Goal: Task Accomplishment & Management: Manage account settings

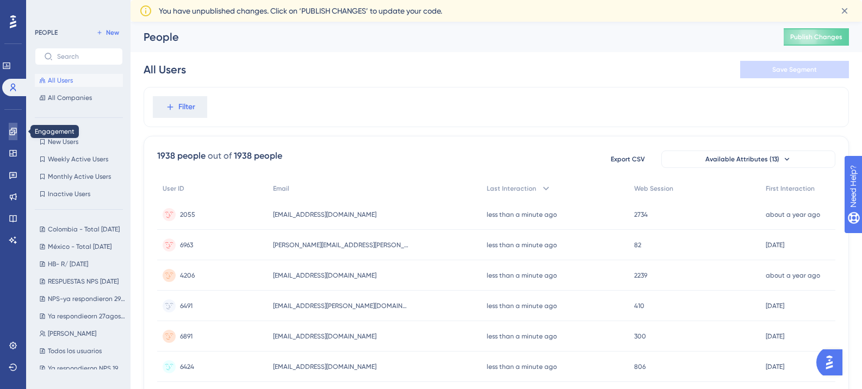
click at [17, 131] on link at bounding box center [13, 131] width 9 height 17
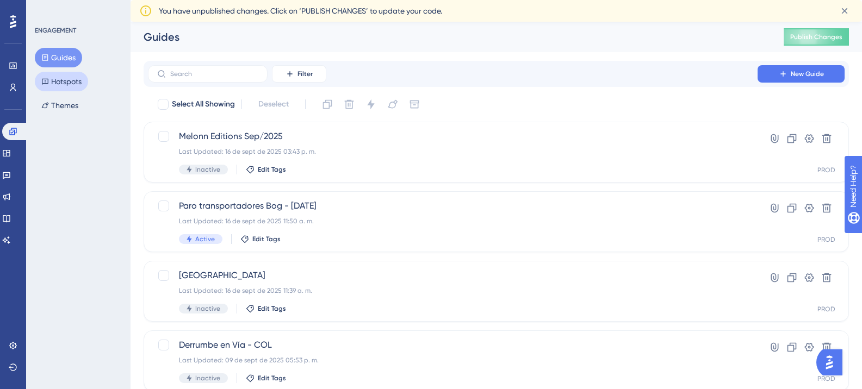
click at [78, 78] on button "Hotspots" at bounding box center [61, 82] width 53 height 20
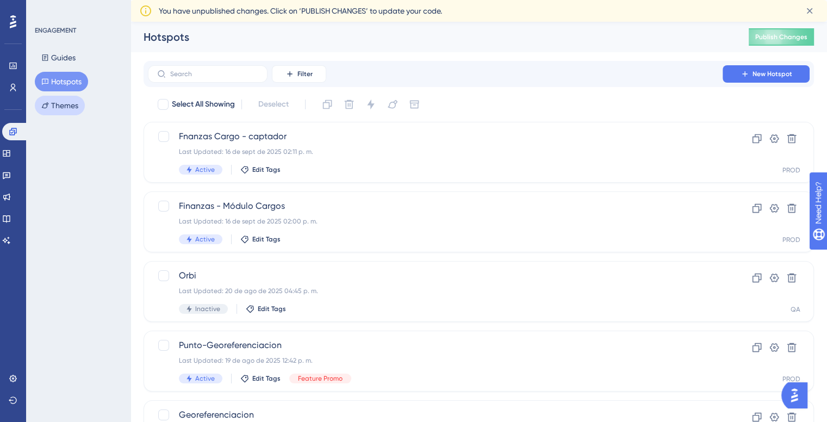
click at [60, 98] on button "Themes" at bounding box center [60, 106] width 50 height 20
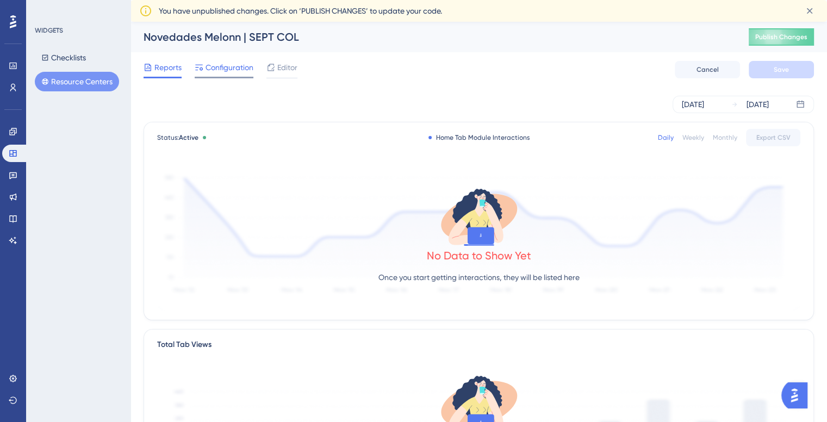
click at [225, 65] on span "Configuration" at bounding box center [230, 67] width 48 height 13
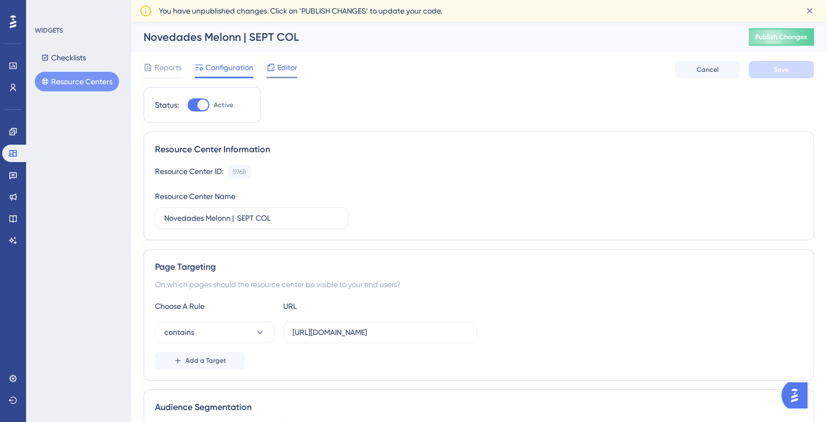
click at [282, 66] on span "Editor" at bounding box center [287, 67] width 20 height 13
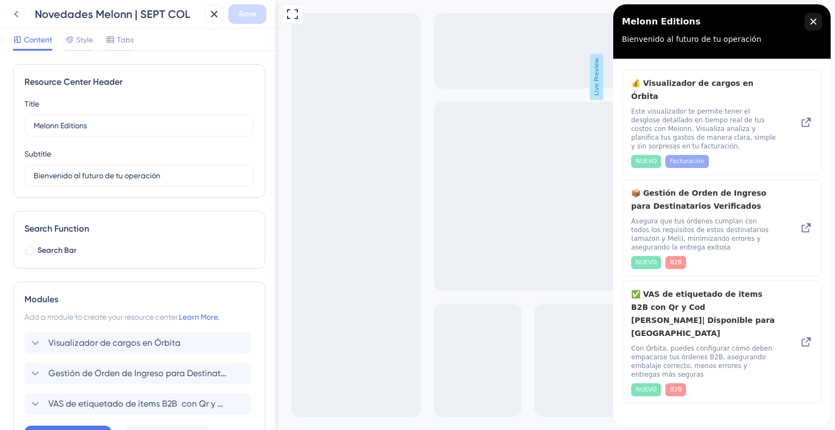
click at [20, 10] on icon at bounding box center [16, 14] width 13 height 13
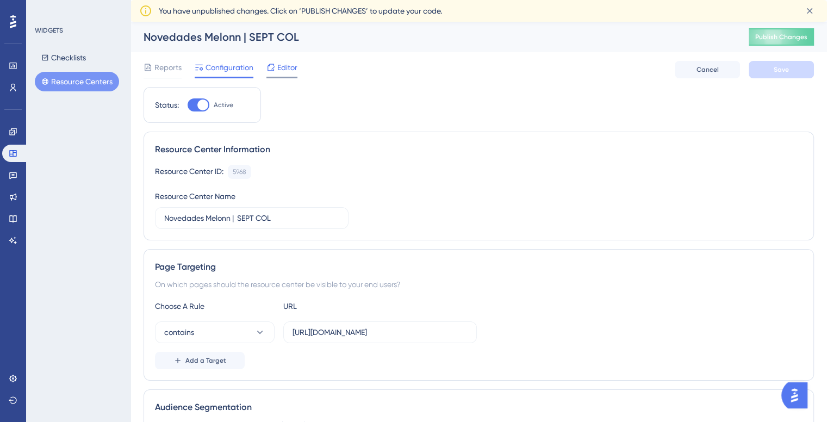
click at [283, 64] on span "Editor" at bounding box center [287, 67] width 20 height 13
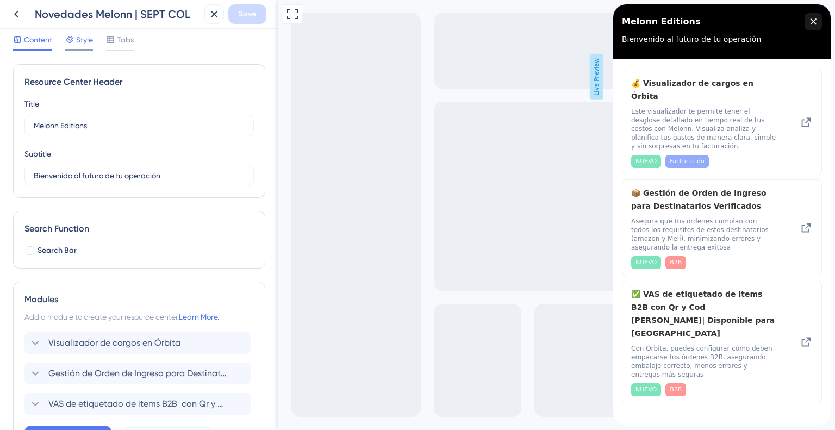
click at [90, 35] on span "Style" at bounding box center [84, 39] width 17 height 13
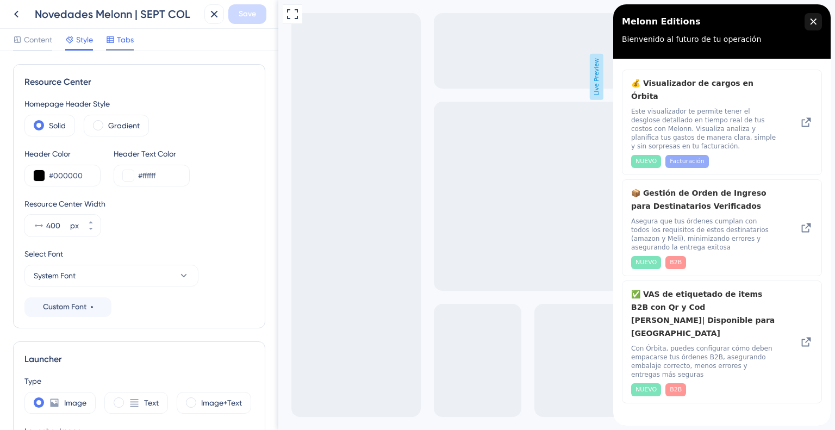
click at [119, 39] on span "Tabs" at bounding box center [125, 39] width 17 height 13
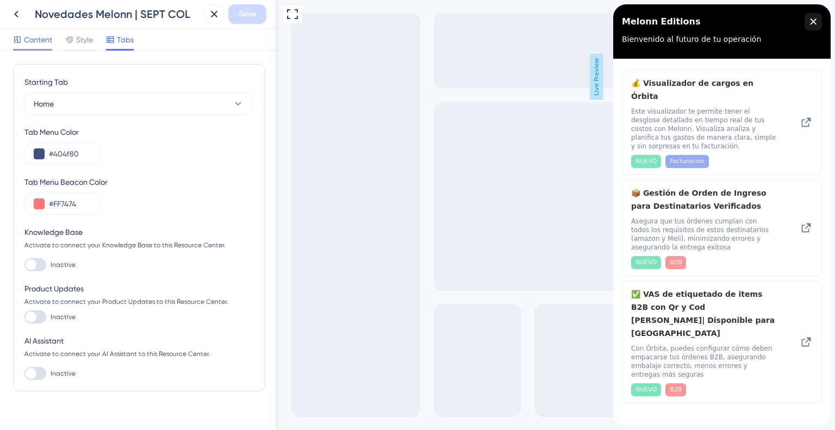
click at [45, 39] on span "Content" at bounding box center [38, 39] width 28 height 13
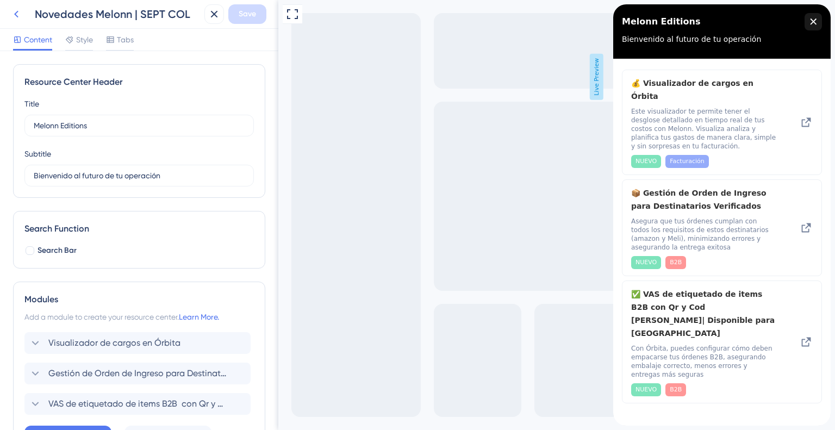
click at [17, 15] on icon at bounding box center [16, 14] width 13 height 13
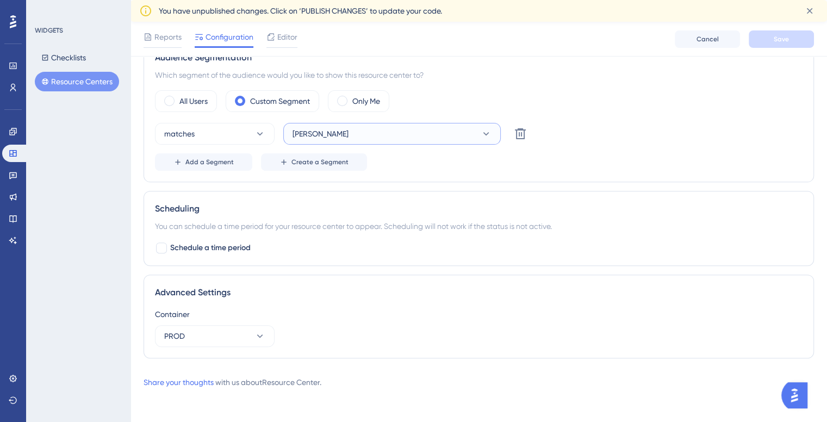
click at [315, 134] on button "[PERSON_NAME]" at bounding box center [392, 134] width 218 height 22
type input "l"
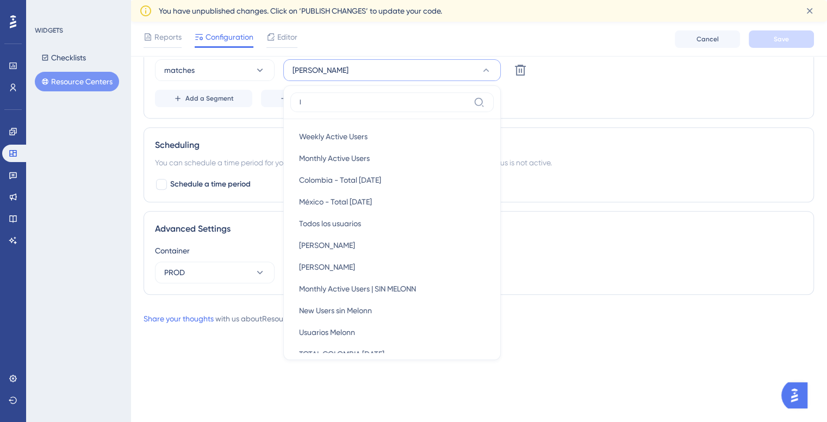
click at [349, 98] on input "l" at bounding box center [385, 102] width 170 height 9
click at [546, 98] on div "Add a Segment Create a Segment" at bounding box center [479, 98] width 648 height 17
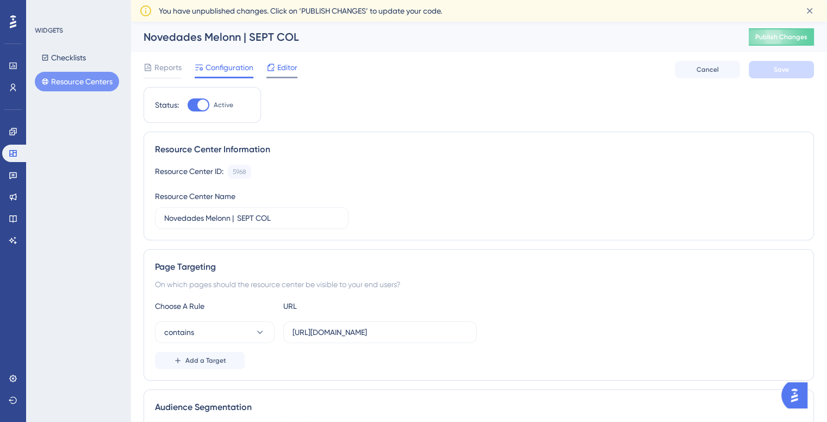
click at [288, 72] on span "Editor" at bounding box center [287, 67] width 20 height 13
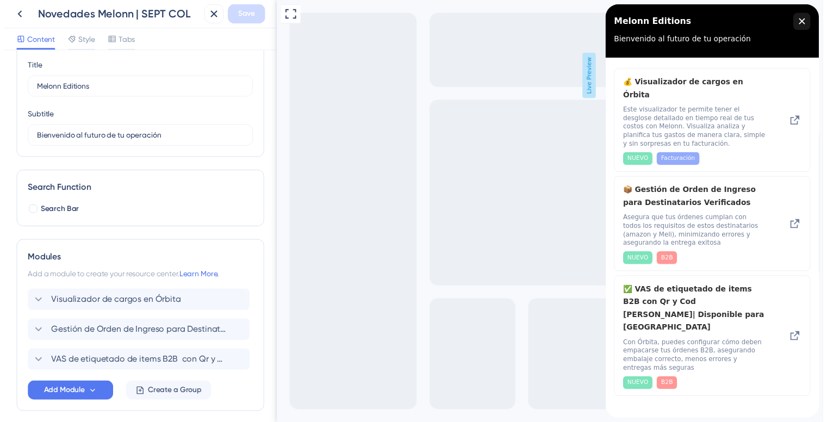
scroll to position [82, 0]
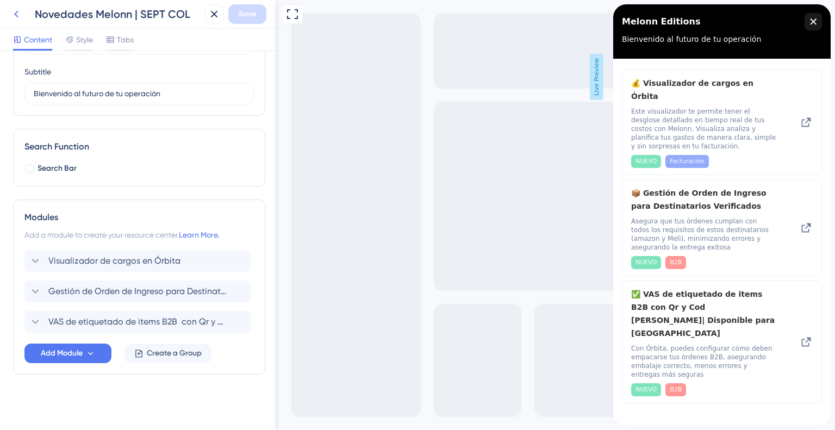
click at [17, 19] on icon at bounding box center [16, 14] width 13 height 13
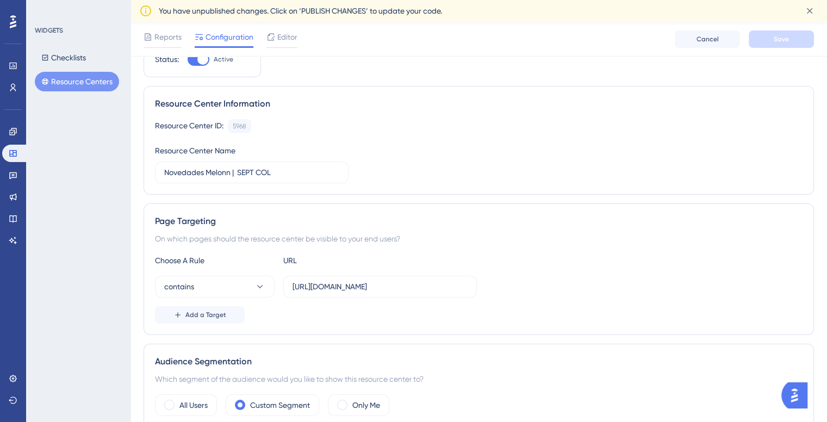
scroll to position [163, 0]
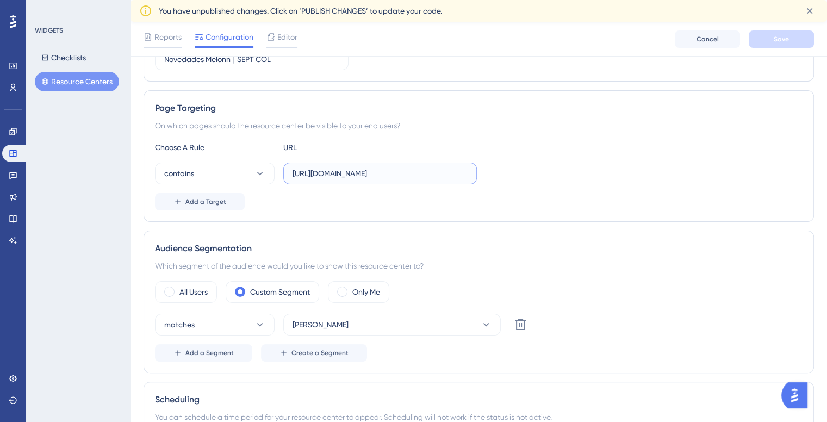
click at [396, 176] on input "https://admin.melonn.com/" at bounding box center [380, 173] width 175 height 12
click at [504, 243] on div "Audience Segmentation" at bounding box center [479, 248] width 648 height 13
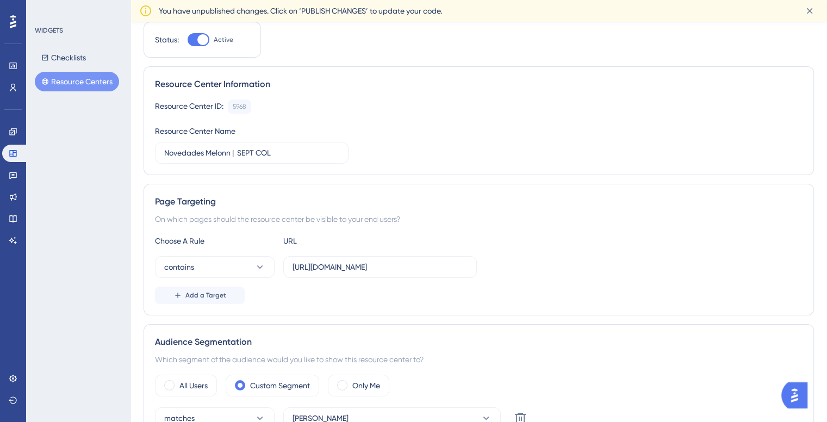
scroll to position [0, 0]
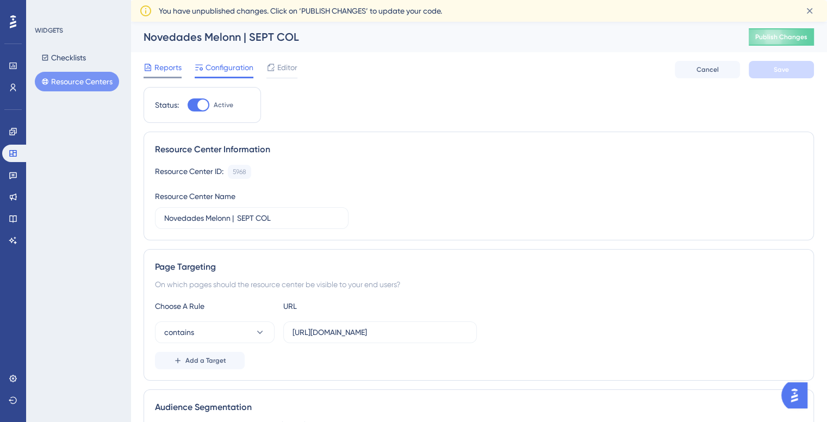
click at [170, 68] on span "Reports" at bounding box center [167, 67] width 27 height 13
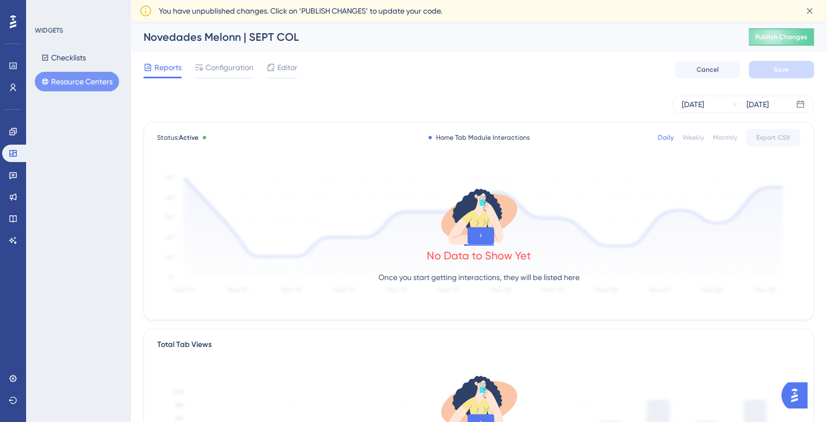
click at [223, 39] on div "Novedades Melonn | SEPT COL" at bounding box center [433, 36] width 578 height 15
click at [223, 67] on span "Configuration" at bounding box center [230, 67] width 48 height 13
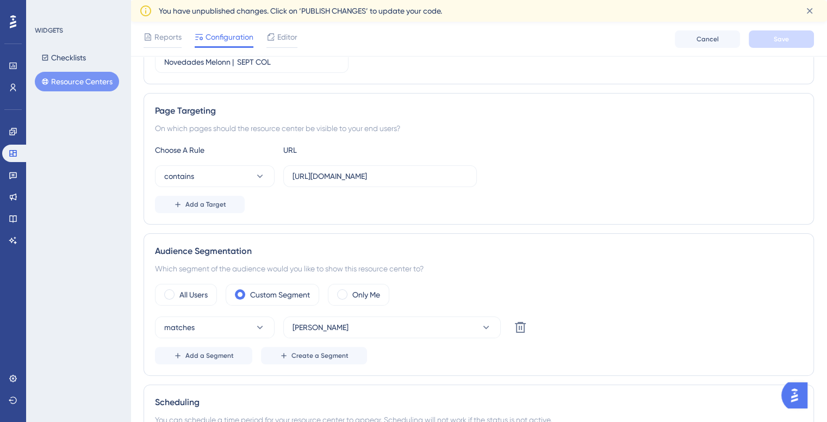
scroll to position [218, 0]
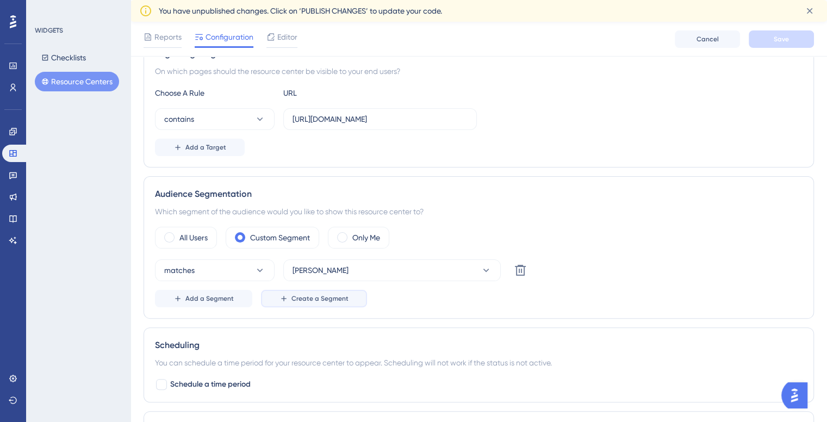
click at [299, 296] on span "Create a Segment" at bounding box center [319, 298] width 57 height 9
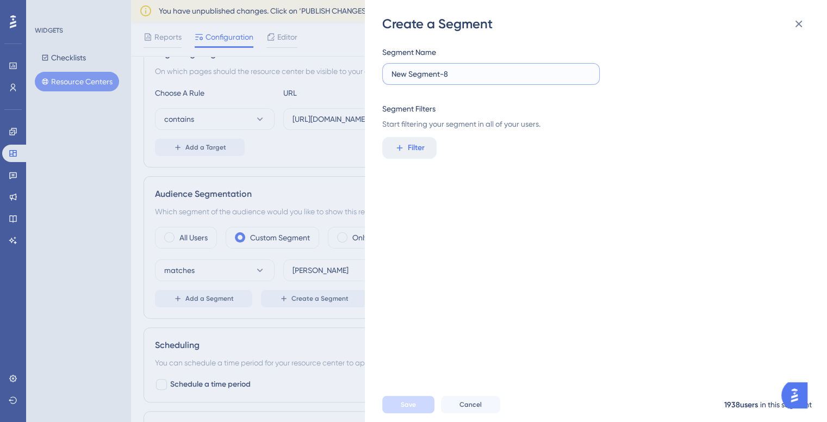
click at [442, 71] on input "New Segment-8" at bounding box center [491, 74] width 199 height 12
type input "Lau"
click at [411, 156] on button "Filter" at bounding box center [409, 148] width 54 height 22
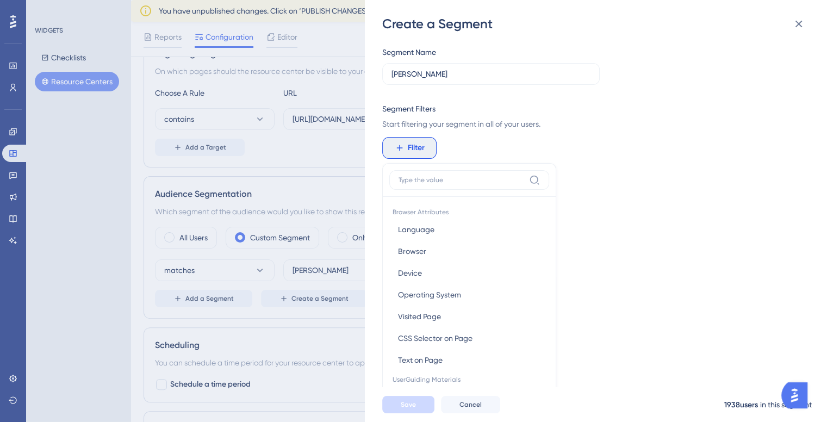
scroll to position [78, 0]
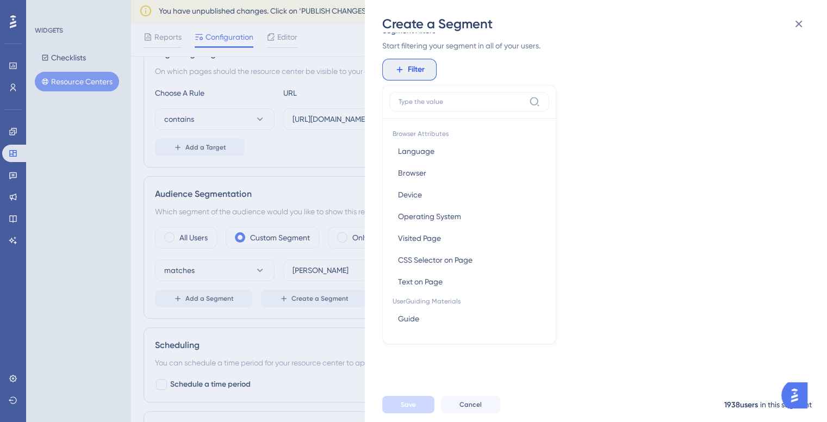
click at [632, 128] on div "Segment Name Lau Segment Filters Start filtering your segment in all of your us…" at bounding box center [601, 210] width 438 height 355
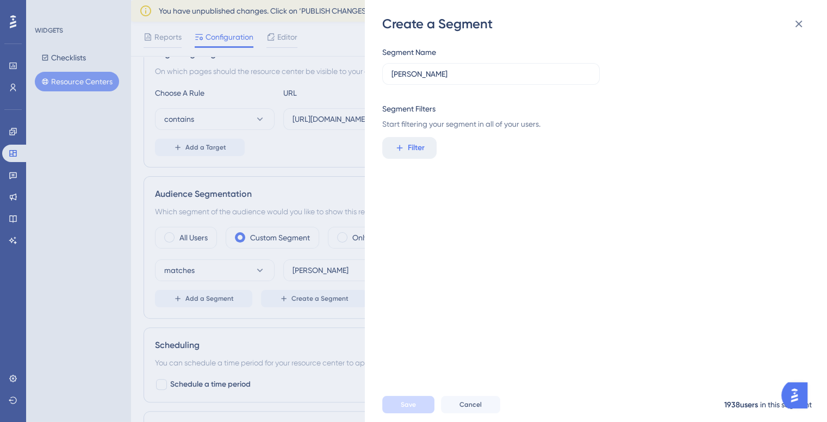
scroll to position [0, 0]
click at [797, 19] on icon at bounding box center [798, 23] width 13 height 13
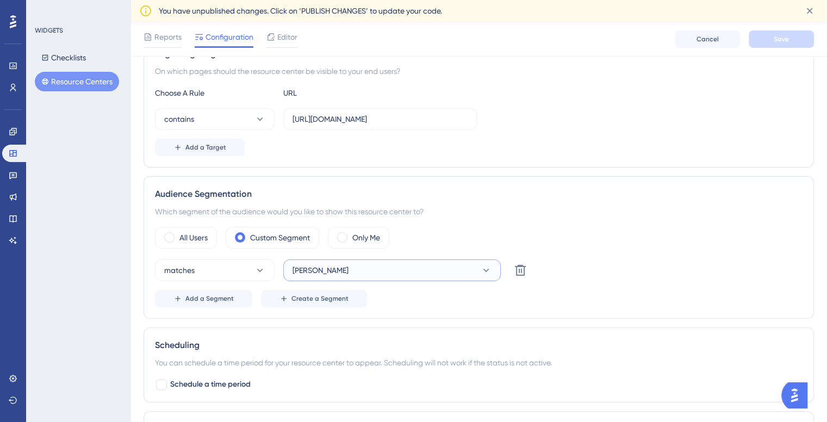
click at [347, 276] on button "[PERSON_NAME]" at bounding box center [392, 270] width 218 height 22
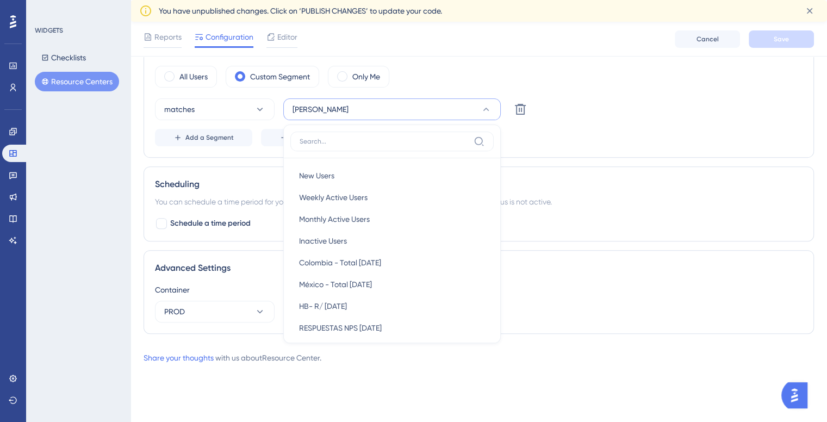
click at [135, 197] on div "Performance Users Engagement Widgets Feedback Product Updates Knowledge Base AI…" at bounding box center [479, 12] width 697 height 738
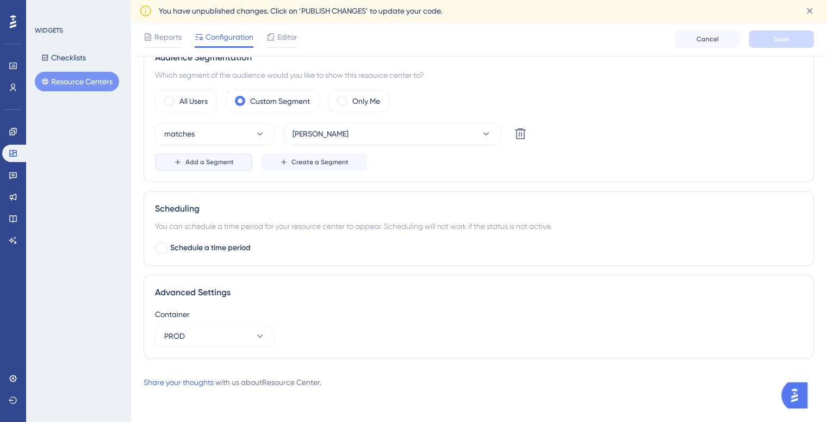
click at [222, 161] on span "Add a Segment" at bounding box center [209, 162] width 48 height 9
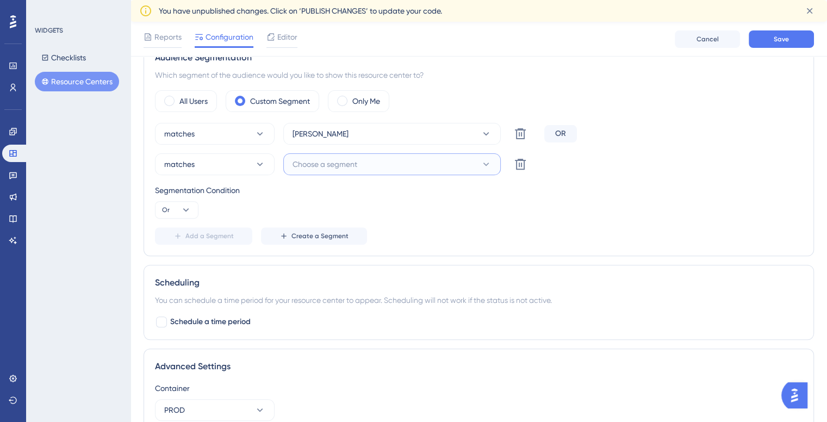
click at [336, 160] on span "Choose a segment" at bounding box center [325, 164] width 65 height 13
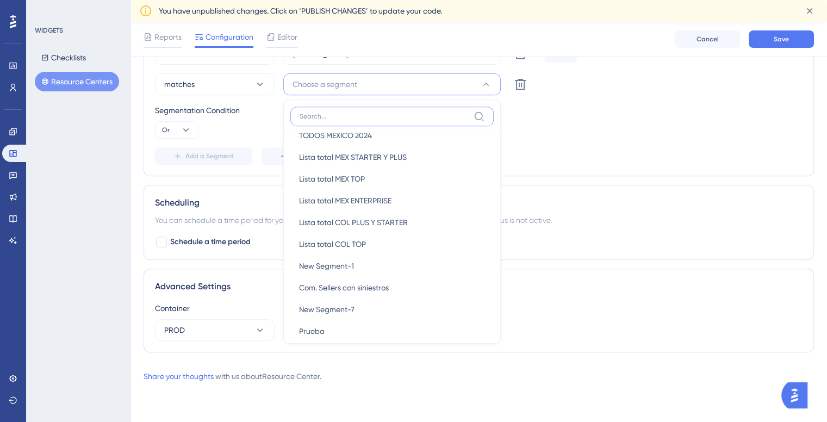
scroll to position [961, 0]
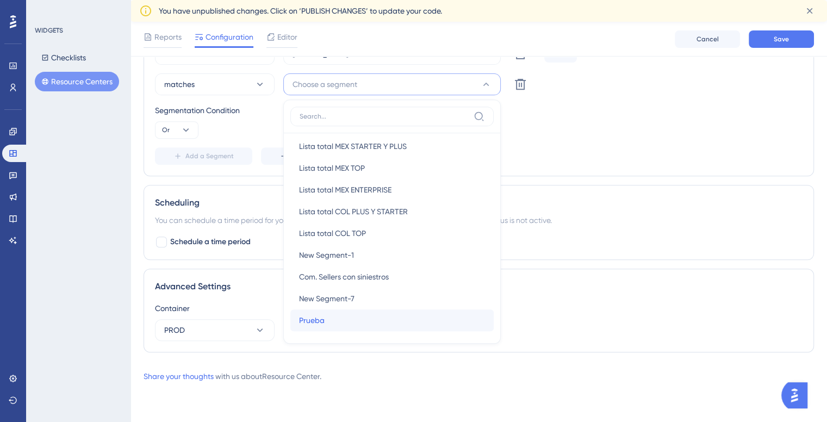
click at [324, 315] on div "Prueba Prueba" at bounding box center [392, 320] width 186 height 22
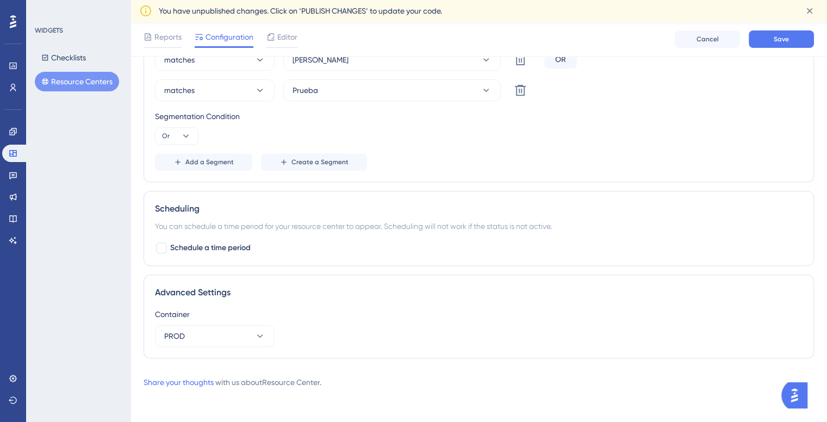
click at [443, 122] on div "Segmentation Condition Or" at bounding box center [479, 127] width 648 height 35
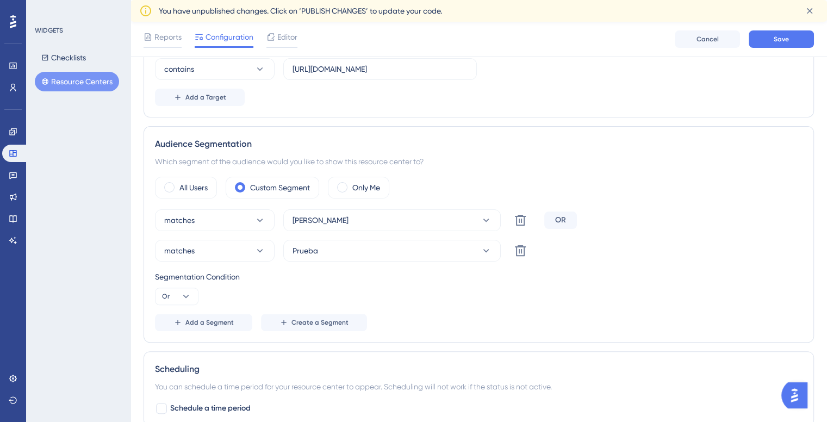
scroll to position [265, 0]
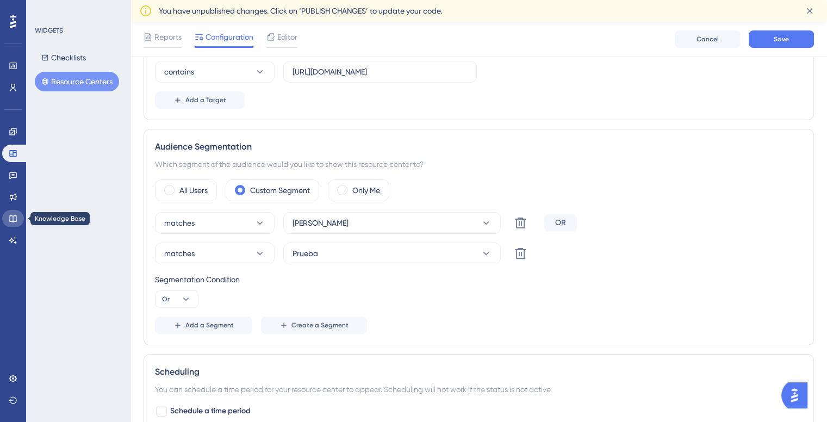
click at [15, 216] on icon at bounding box center [13, 218] width 9 height 9
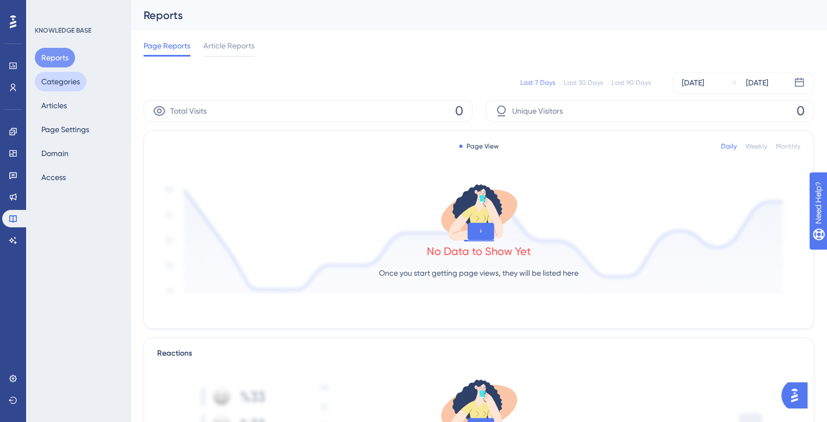
click at [72, 84] on button "Categories" at bounding box center [61, 82] width 52 height 20
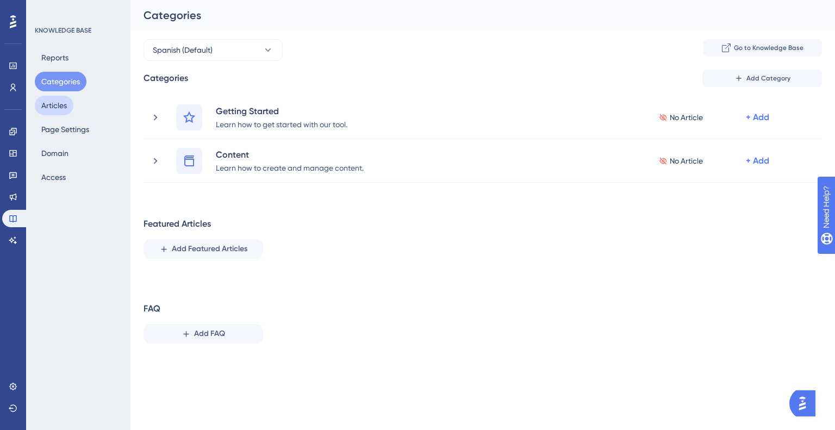
click at [71, 107] on button "Articles" at bounding box center [54, 106] width 39 height 20
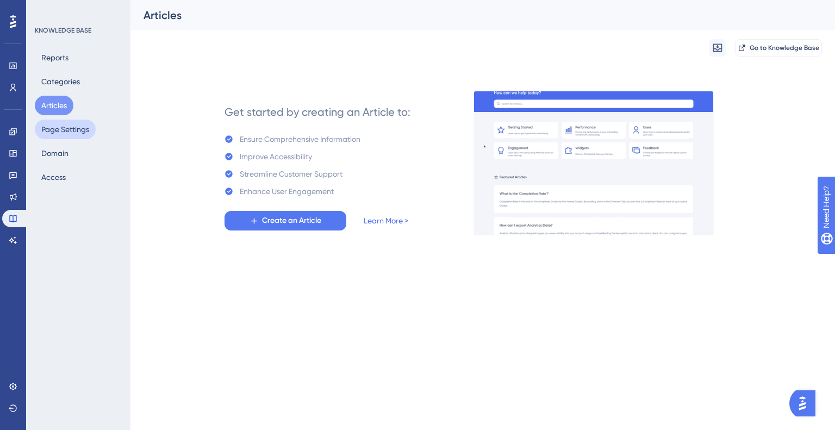
click at [71, 132] on button "Page Settings" at bounding box center [65, 130] width 61 height 20
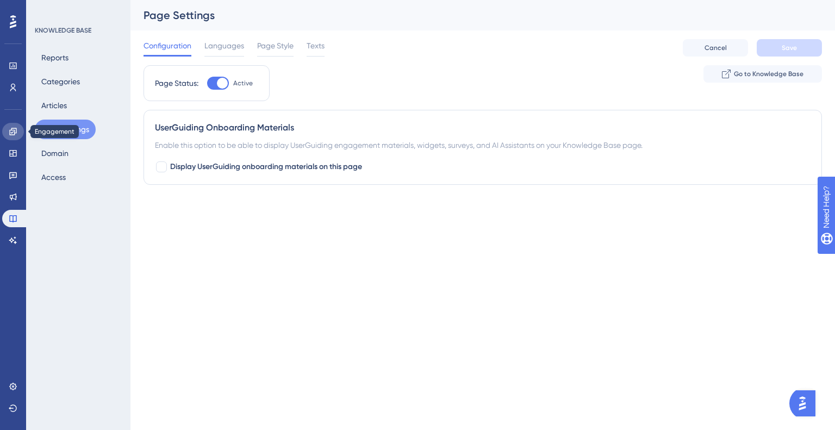
click at [15, 129] on icon at bounding box center [13, 131] width 9 height 9
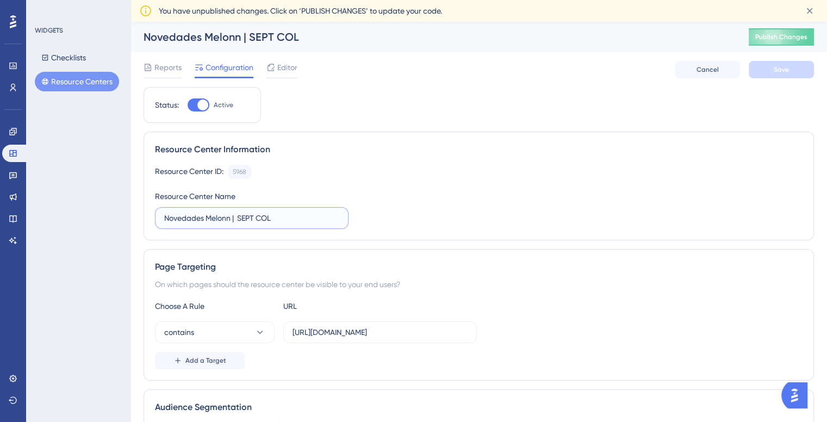
click at [293, 213] on input "Novedades Melonn | SEPT COL" at bounding box center [251, 218] width 175 height 12
click at [281, 76] on div "Editor" at bounding box center [281, 69] width 31 height 17
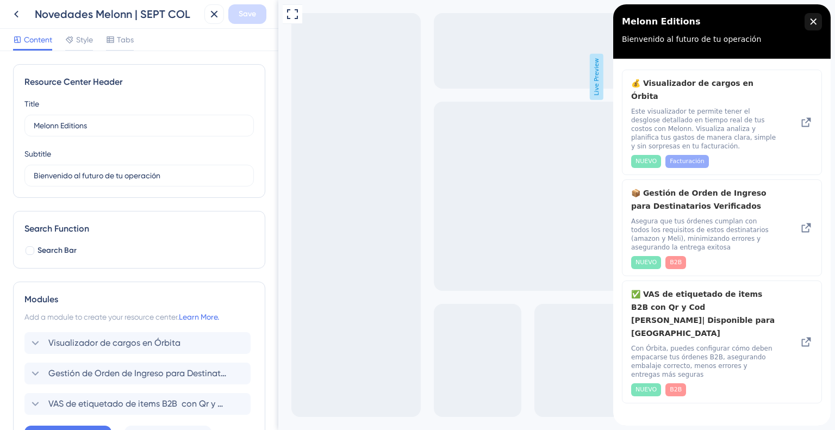
click at [136, 42] on div "Content Style Tabs" at bounding box center [139, 40] width 278 height 22
click at [85, 42] on span "Style" at bounding box center [84, 39] width 17 height 13
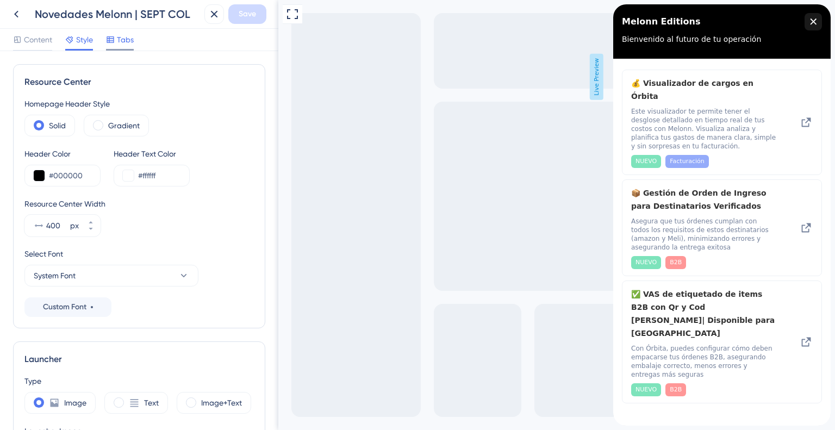
click at [133, 35] on span "Tabs" at bounding box center [125, 39] width 17 height 13
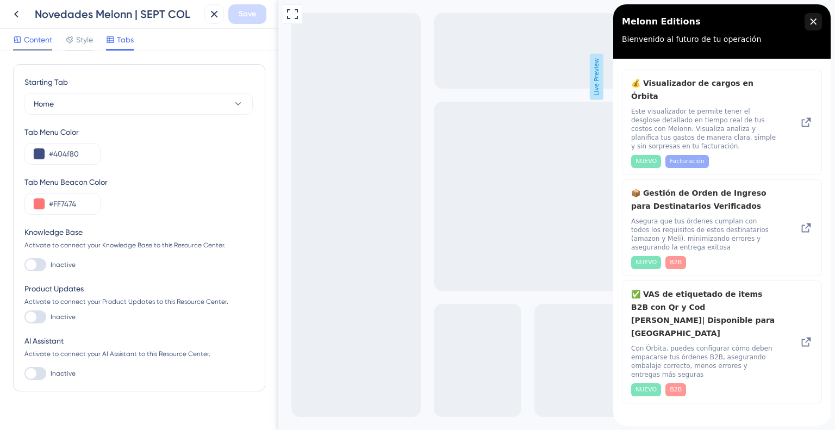
click at [29, 40] on span "Content" at bounding box center [38, 39] width 28 height 13
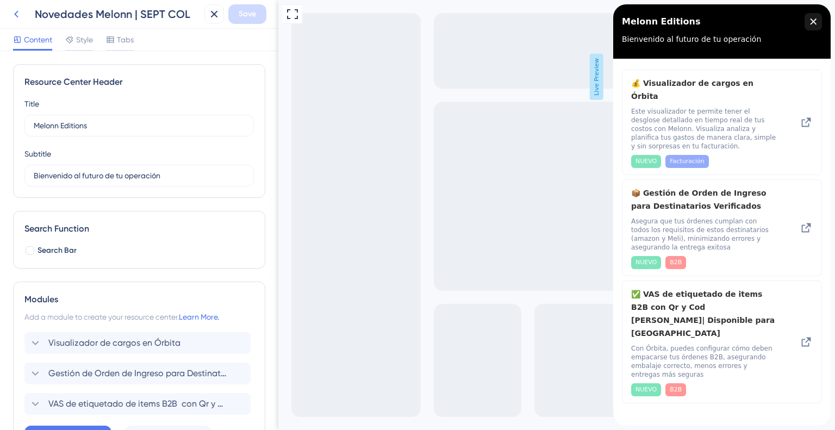
click at [21, 22] on button at bounding box center [17, 14] width 20 height 20
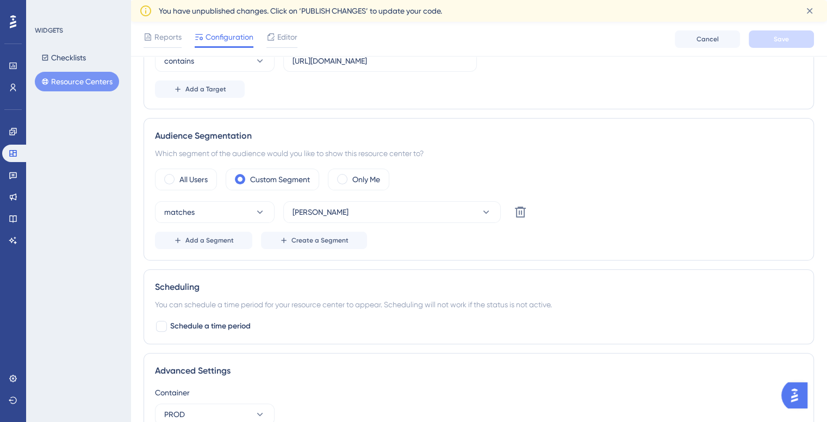
scroll to position [354, 0]
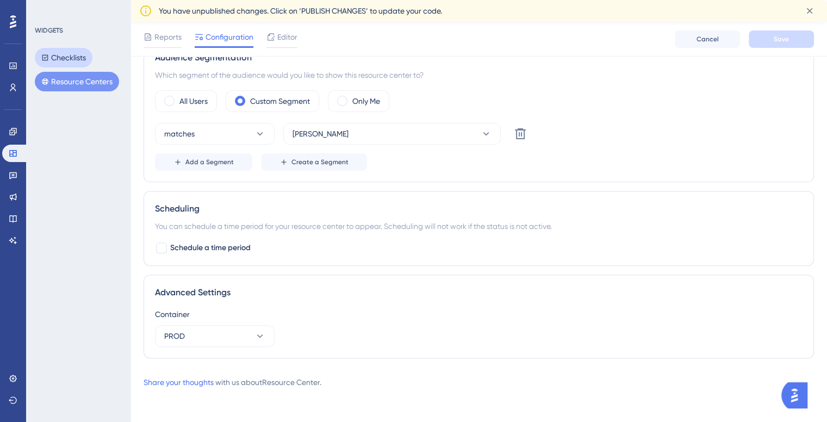
click at [42, 57] on icon at bounding box center [45, 58] width 8 height 8
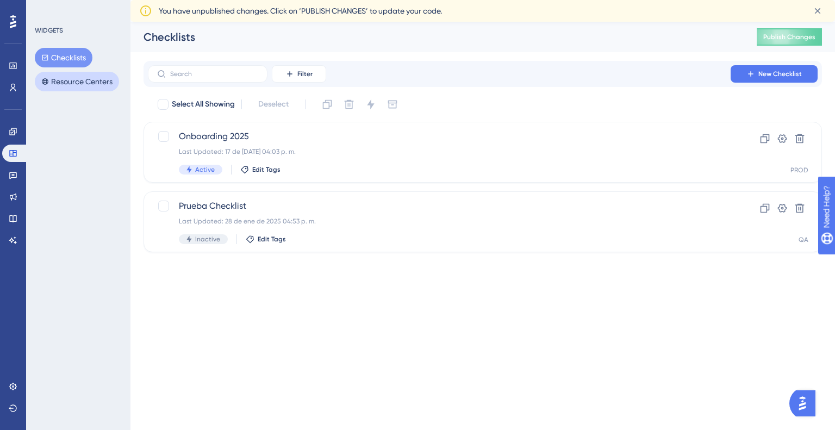
click at [68, 87] on button "Resource Centers" at bounding box center [77, 82] width 84 height 20
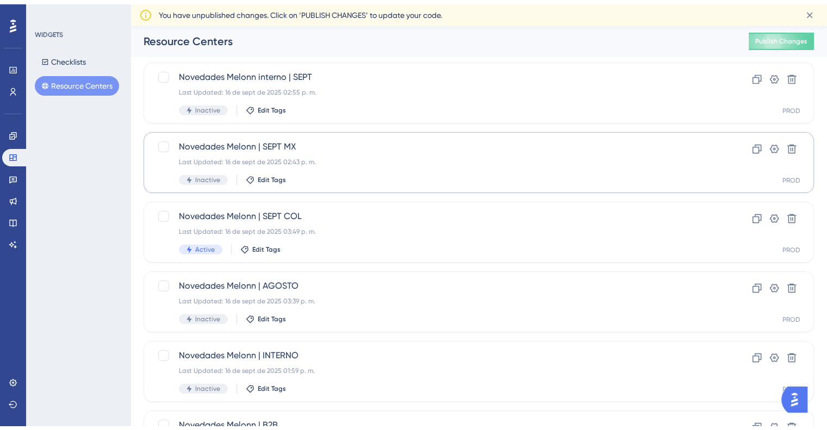
scroll to position [54, 0]
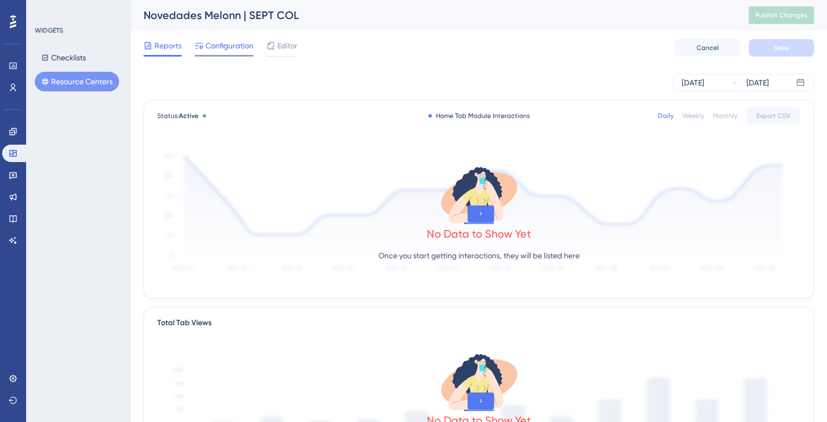
click at [230, 39] on span "Configuration" at bounding box center [230, 45] width 48 height 13
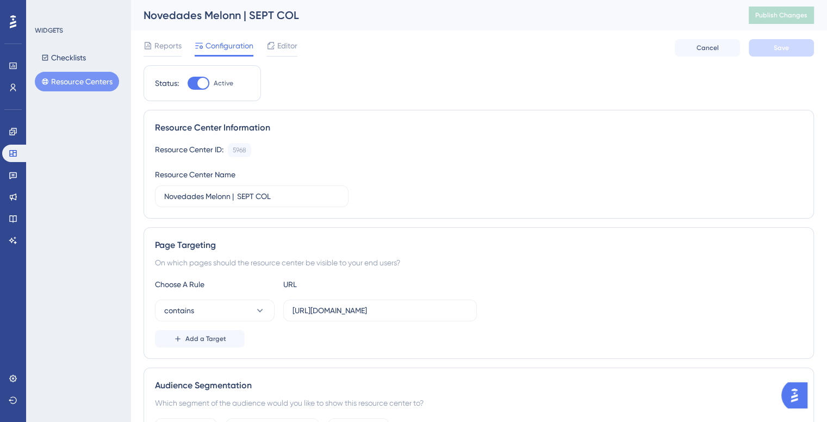
click at [195, 83] on div at bounding box center [199, 83] width 22 height 13
click at [188, 83] on input "Active" at bounding box center [187, 83] width 1 height 1
click at [212, 79] on label "Inactive" at bounding box center [213, 83] width 51 height 13
click at [188, 83] on input "Inactive" at bounding box center [187, 83] width 1 height 1
checkbox input "true"
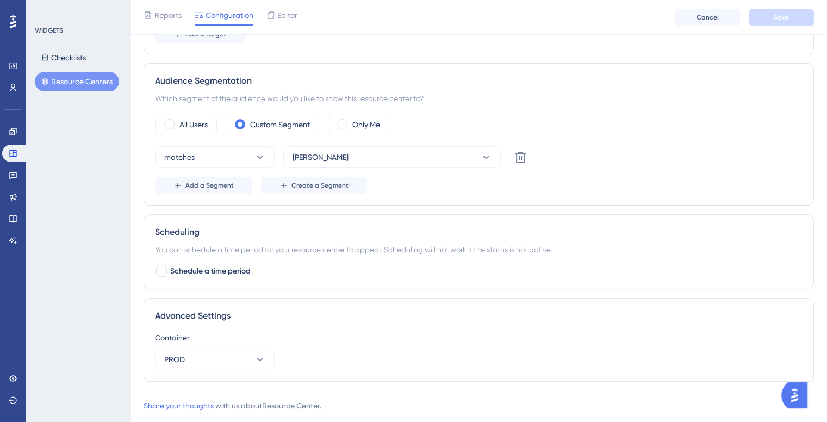
scroll to position [326, 0]
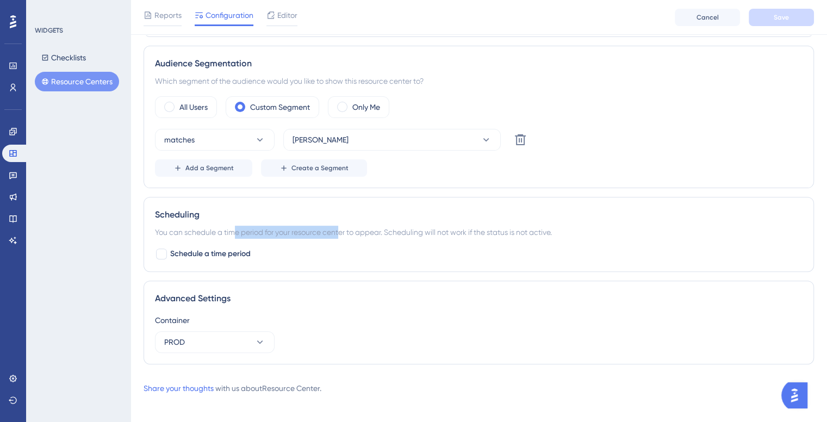
drag, startPoint x: 235, startPoint y: 233, endPoint x: 342, endPoint y: 229, distance: 107.2
click at [342, 229] on div "You can schedule a time period for your resource center to appear. Scheduling w…" at bounding box center [479, 232] width 648 height 13
click at [167, 256] on label "Schedule a time period" at bounding box center [203, 253] width 96 height 13
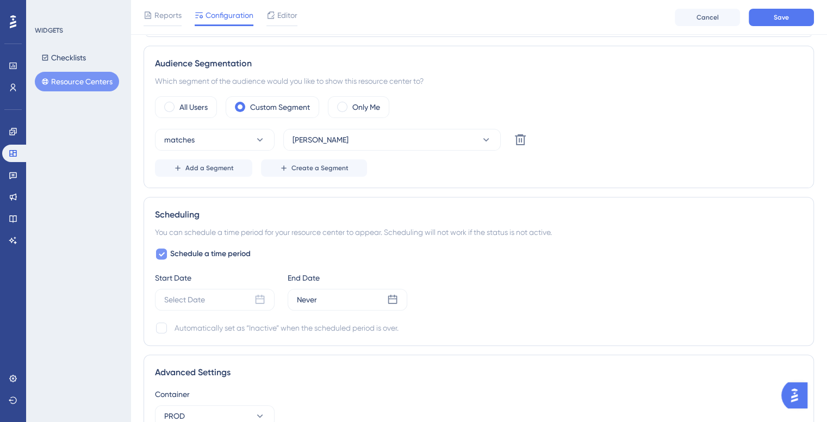
click at [185, 254] on span "Schedule a time period" at bounding box center [210, 253] width 80 height 13
checkbox input "false"
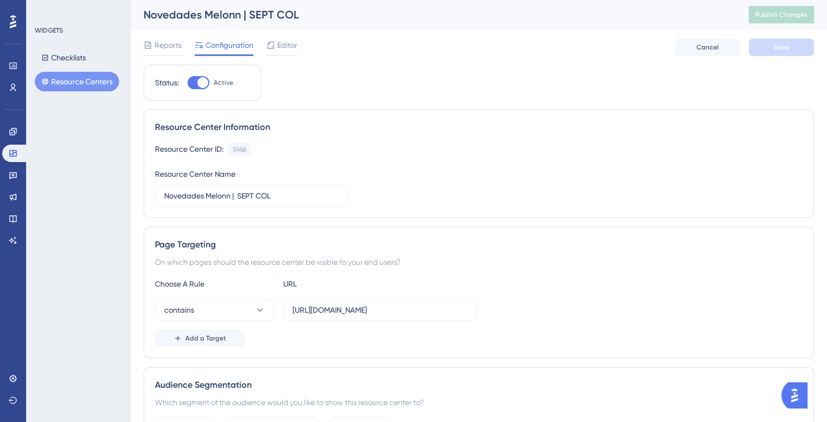
scroll to position [0, 0]
click at [247, 304] on button "contains" at bounding box center [215, 311] width 120 height 22
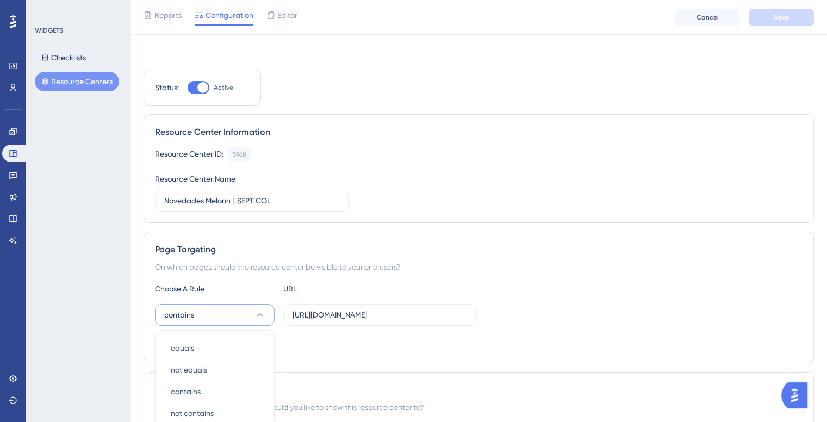
scroll to position [201, 0]
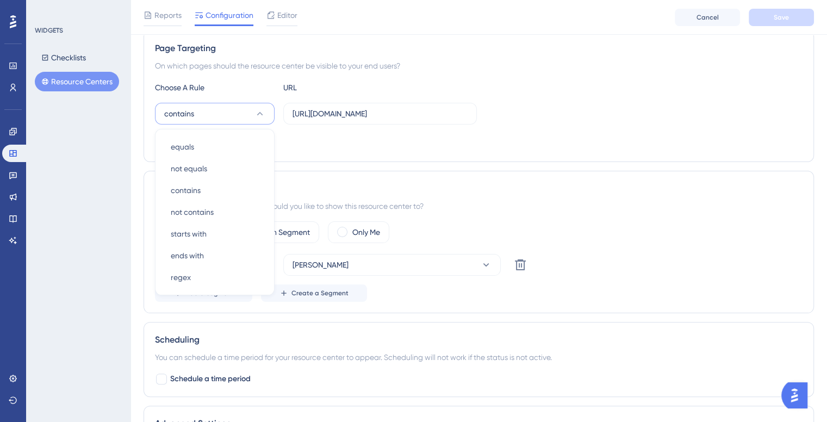
click at [413, 182] on div "Audience Segmentation" at bounding box center [479, 188] width 648 height 13
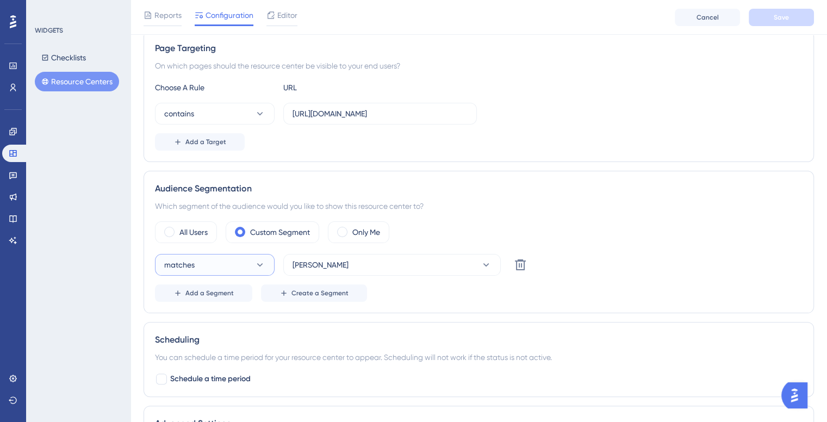
click at [253, 264] on button "matches" at bounding box center [215, 265] width 120 height 22
click at [128, 253] on div "WIDGETS Checklists Resource Centers" at bounding box center [78, 211] width 104 height 422
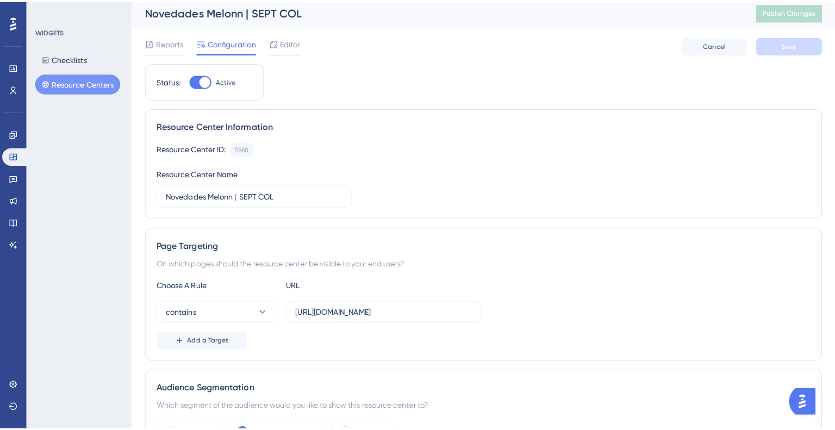
scroll to position [0, 0]
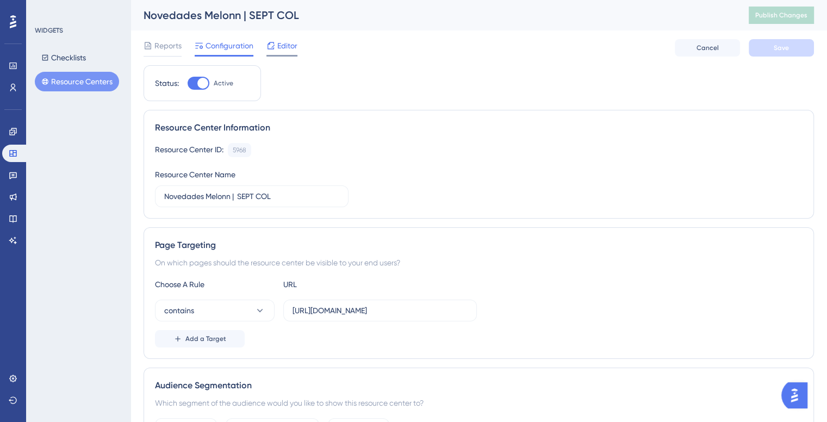
click at [281, 42] on span "Editor" at bounding box center [287, 45] width 20 height 13
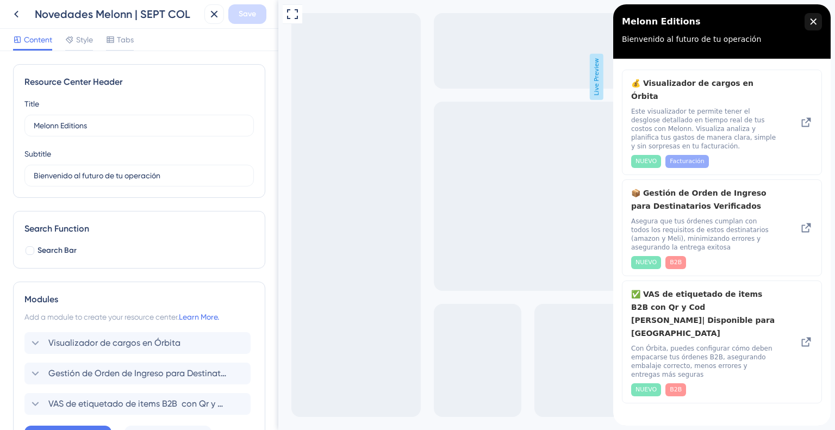
click at [382, 84] on div "Full Screen Preview Live Preview" at bounding box center [556, 215] width 557 height 430
click at [817, 22] on div "close resource center" at bounding box center [813, 21] width 17 height 17
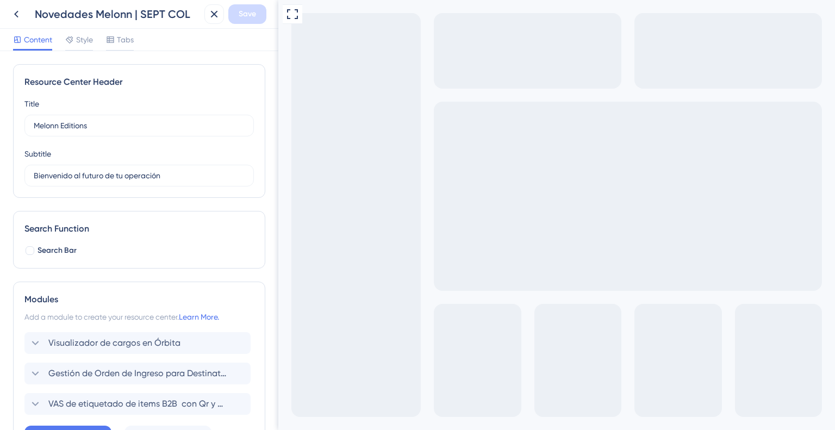
click at [293, 13] on icon at bounding box center [292, 14] width 13 height 13
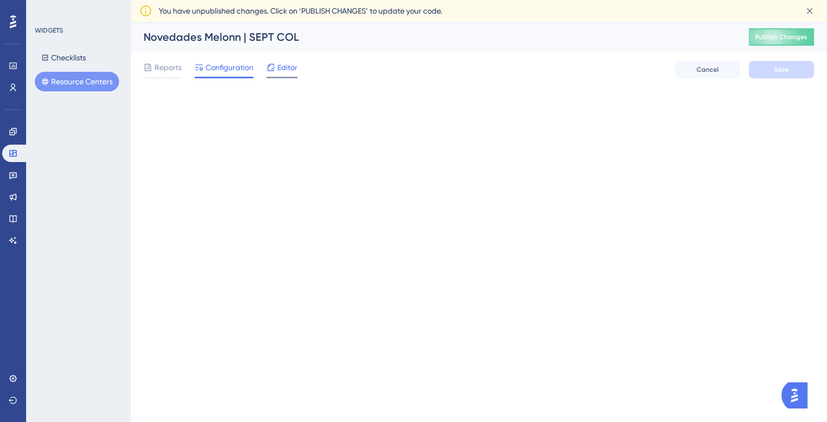
click at [285, 67] on span "Editor" at bounding box center [287, 67] width 20 height 13
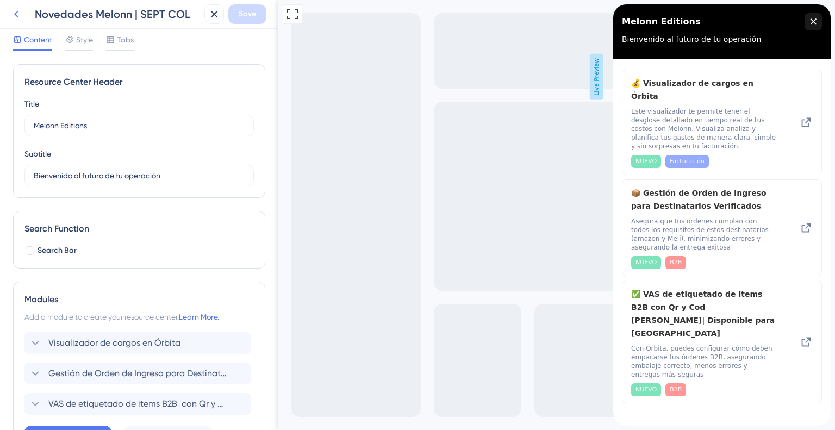
click at [23, 16] on button at bounding box center [17, 14] width 20 height 20
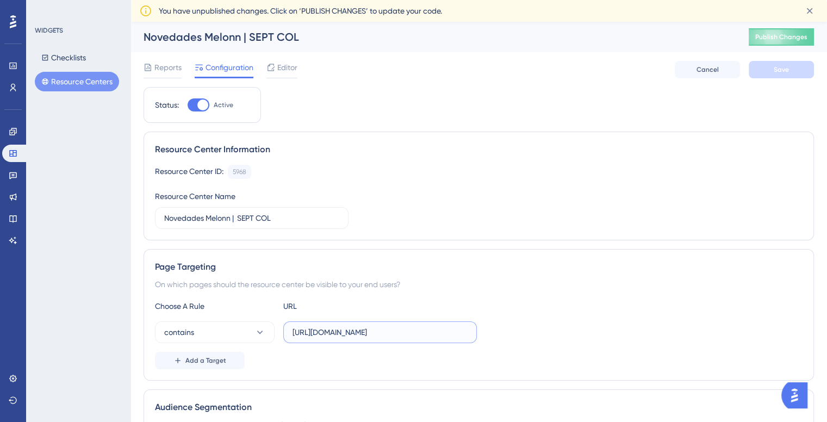
click at [330, 331] on input "https://admin.melonn.com/" at bounding box center [380, 332] width 175 height 12
click at [403, 330] on input "https://admin.melonn.com/" at bounding box center [380, 332] width 175 height 12
click at [319, 328] on input "https://admin.melonn.com/" at bounding box center [380, 332] width 175 height 12
